Goal: Information Seeking & Learning: Learn about a topic

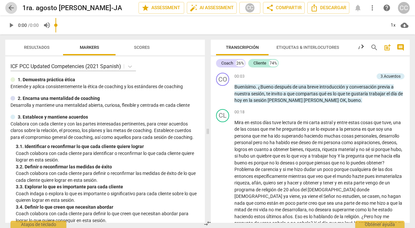
click at [10, 5] on span "arrow_back" at bounding box center [11, 8] width 8 height 8
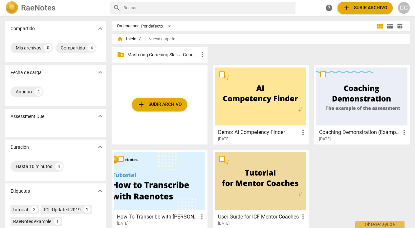
click at [174, 54] on p "Mastering Coaching Skills - Generación 31" at bounding box center [162, 54] width 71 height 7
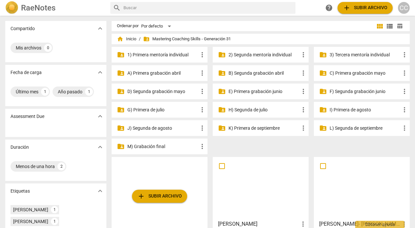
click at [144, 108] on p "G) Primera de julio" at bounding box center [162, 110] width 71 height 7
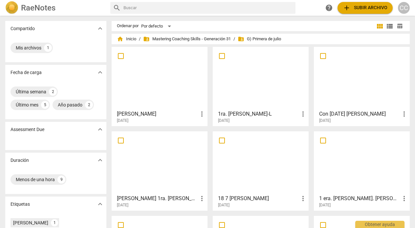
click at [259, 70] on div at bounding box center [260, 78] width 91 height 58
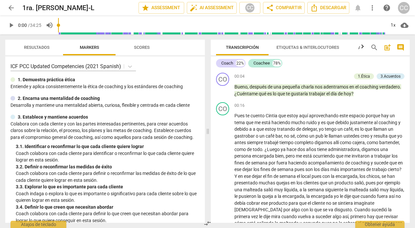
click at [9, 5] on span "arrow_back" at bounding box center [11, 8] width 8 height 8
click at [11, 6] on span "arrow_back" at bounding box center [11, 8] width 8 height 8
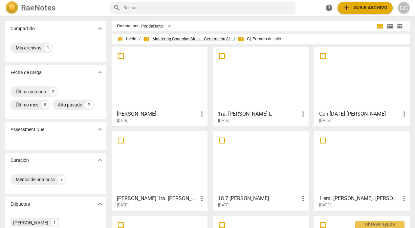
click at [176, 39] on span "folder_shared Mastering Coaching Skills - Generación 31" at bounding box center [187, 39] width 88 height 7
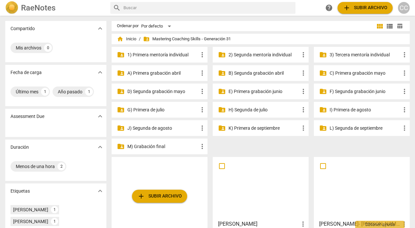
click at [254, 108] on p "H) Segunda de julio" at bounding box center [263, 110] width 71 height 7
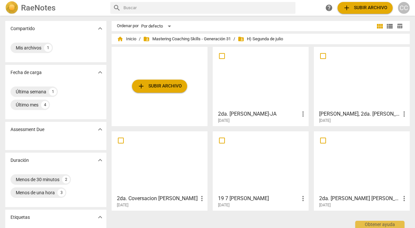
click at [252, 87] on div at bounding box center [260, 78] width 91 height 58
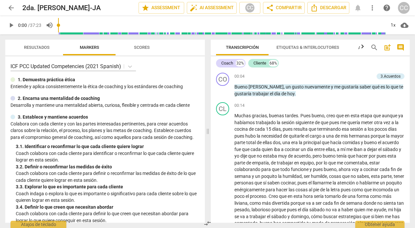
click at [10, 7] on span "arrow_back" at bounding box center [11, 8] width 8 height 8
